Goal: Information Seeking & Learning: Learn about a topic

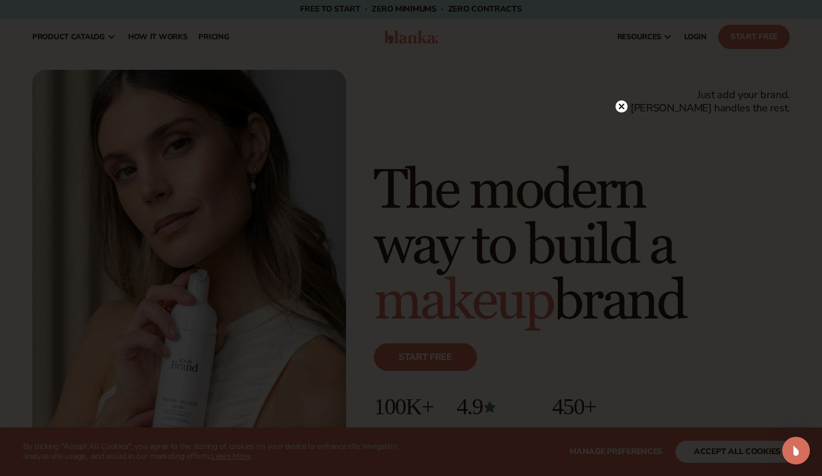
click at [622, 106] on icon at bounding box center [621, 107] width 6 height 6
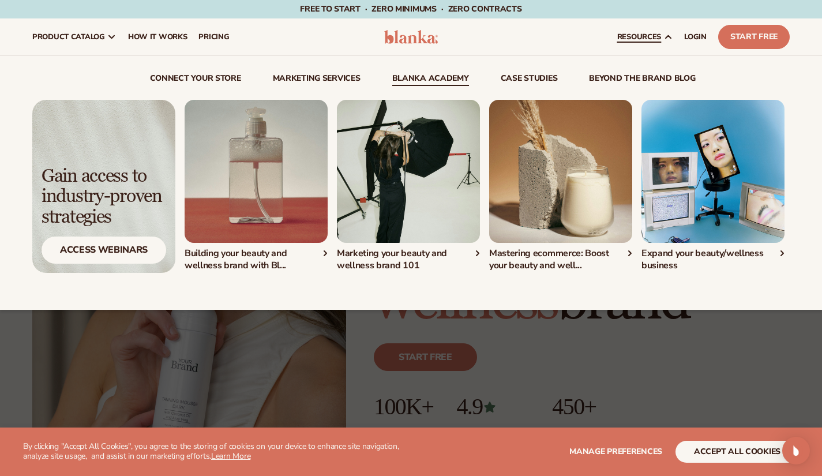
click at [447, 81] on link "Blanka Academy" at bounding box center [430, 80] width 77 height 12
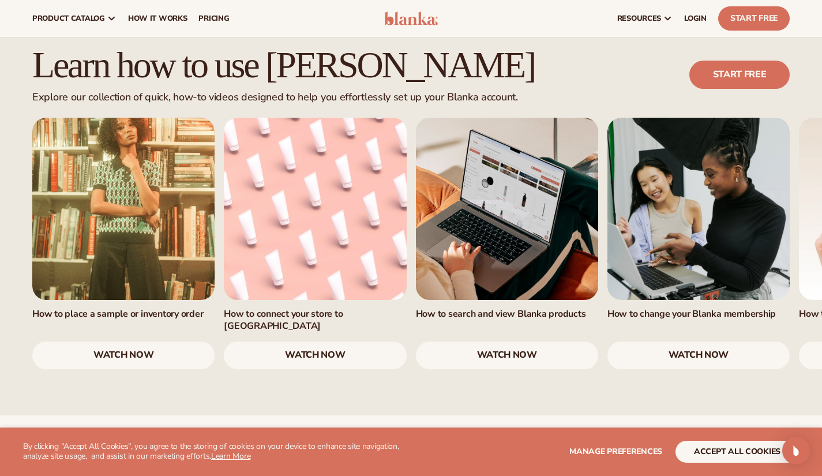
scroll to position [682, 0]
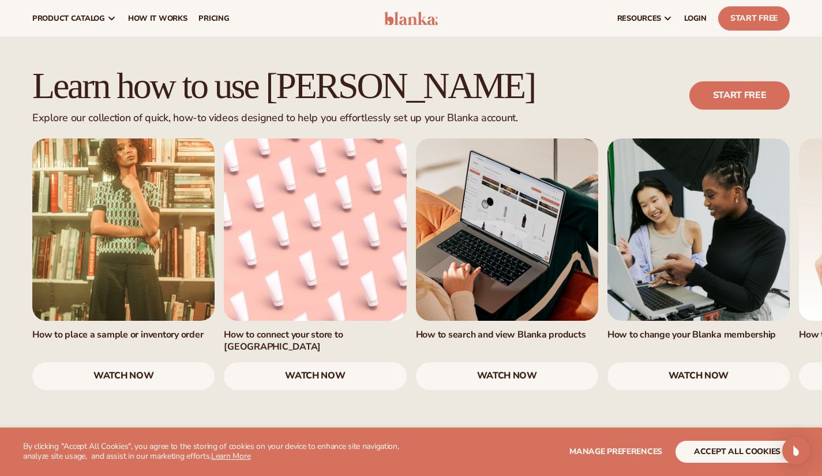
click at [107, 218] on link "1 / 7" at bounding box center [123, 229] width 182 height 182
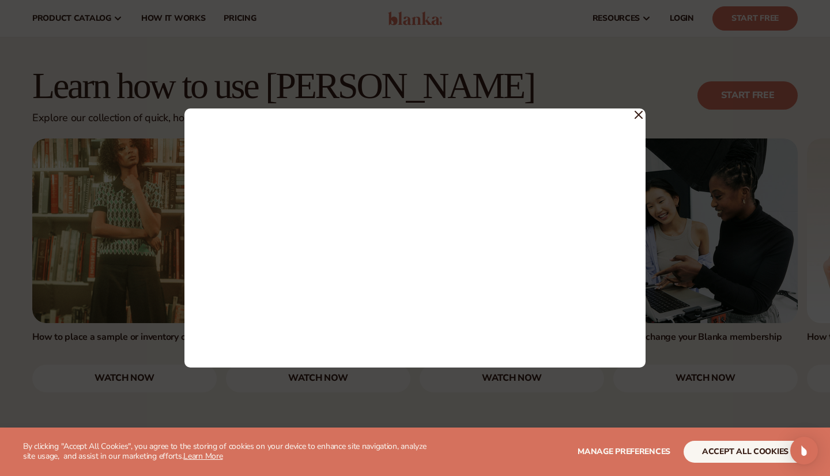
click at [641, 115] on icon at bounding box center [639, 115] width 8 height 8
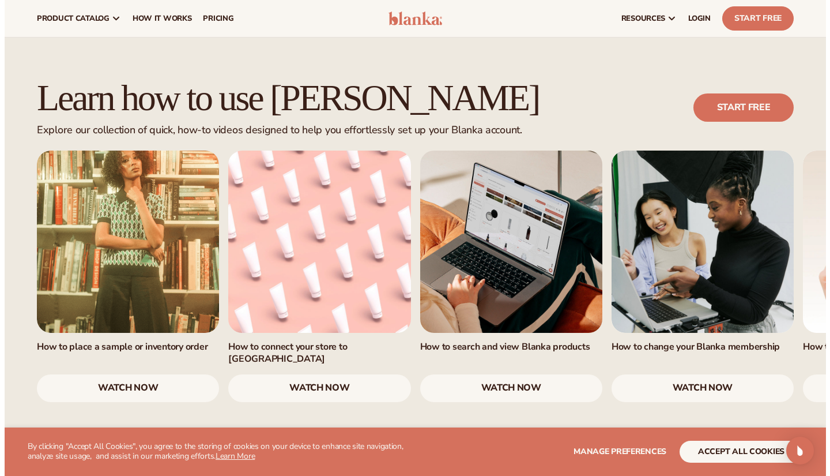
scroll to position [656, 0]
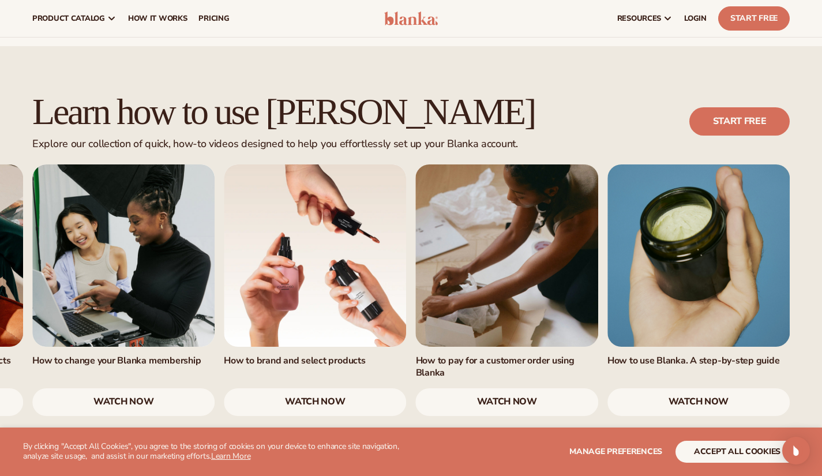
click at [732, 234] on link "7 / 7" at bounding box center [698, 255] width 182 height 182
